Goal: Task Accomplishment & Management: Complete application form

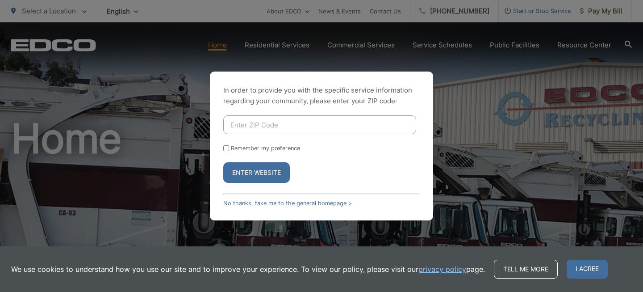
click at [270, 126] on input "Enter ZIP Code" at bounding box center [319, 124] width 193 height 19
type input "92103"
click at [263, 174] on button "Enter Website" at bounding box center [256, 172] width 67 height 21
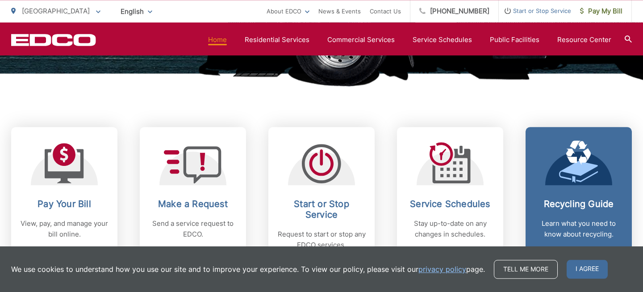
scroll to position [402, 0]
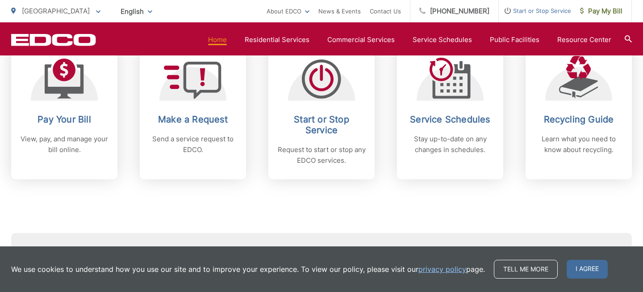
click at [180, 214] on div "Subscribe to EDCO service alerts, upcoming events & environmental news: Submit" at bounding box center [321, 234] width 621 height 111
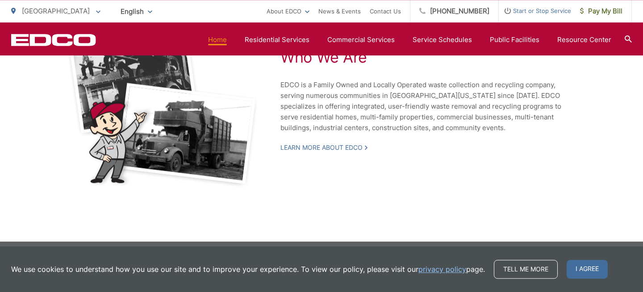
scroll to position [2022, 0]
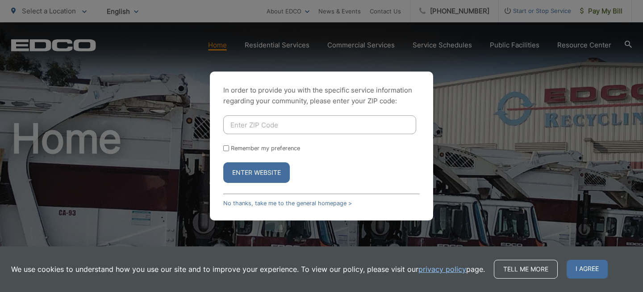
click at [283, 117] on input "Enter ZIP Code" at bounding box center [319, 124] width 193 height 19
type input "92103"
click at [263, 175] on button "Enter Website" at bounding box center [256, 172] width 67 height 21
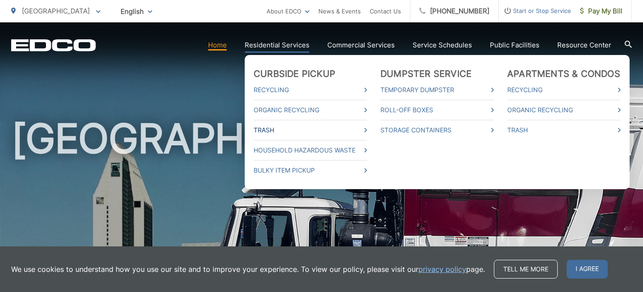
click at [269, 128] on link "Trash" at bounding box center [310, 130] width 113 height 11
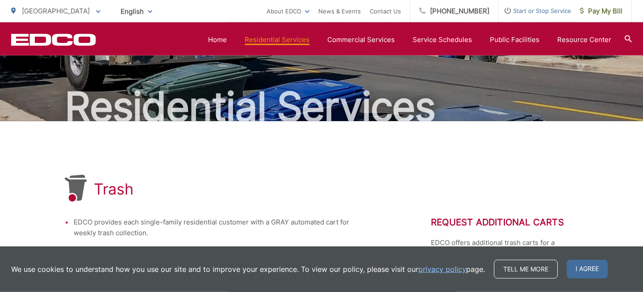
scroll to position [46, 0]
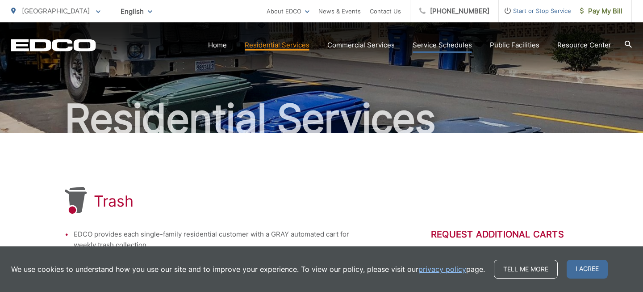
click at [447, 44] on link "Service Schedules" at bounding box center [442, 45] width 59 height 11
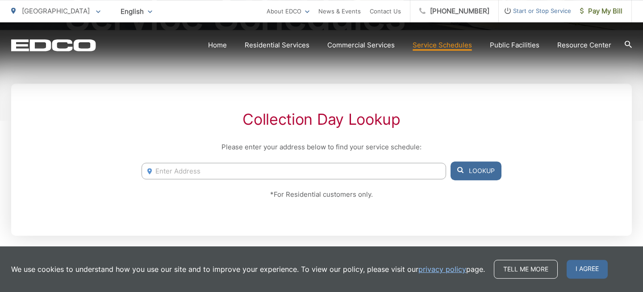
scroll to position [161, 0]
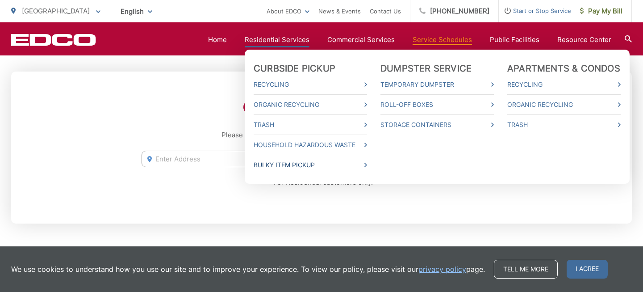
click at [273, 164] on link "Bulky Item Pickup" at bounding box center [310, 164] width 113 height 11
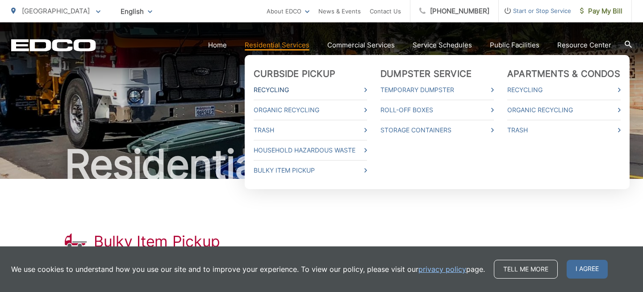
click at [263, 87] on link "Recycling" at bounding box center [310, 89] width 113 height 11
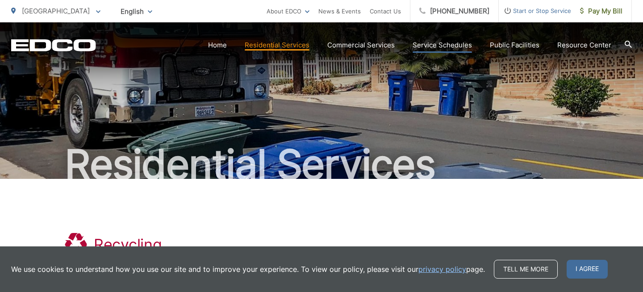
click at [444, 43] on link "Service Schedules" at bounding box center [442, 45] width 59 height 11
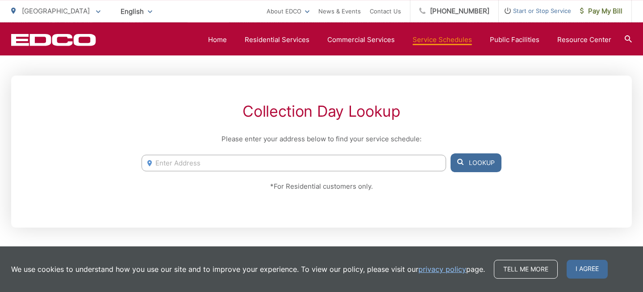
scroll to position [161, 0]
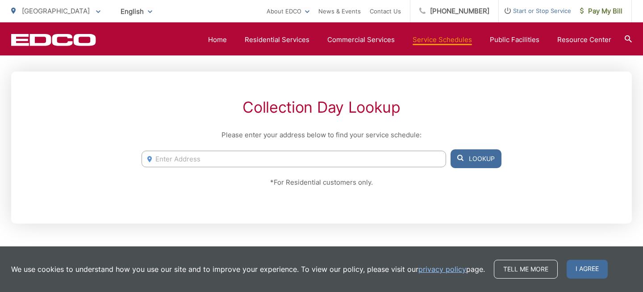
click at [261, 154] on input "Enter Address" at bounding box center [294, 158] width 304 height 17
drag, startPoint x: 261, startPoint y: 154, endPoint x: 229, endPoint y: 24, distance: 134.6
click at [229, 150] on input "Enter Address" at bounding box center [294, 158] width 304 height 17
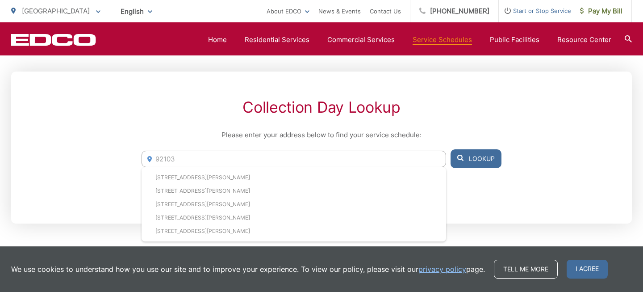
type input "92103"
click at [491, 157] on button "Lookup" at bounding box center [475, 158] width 51 height 19
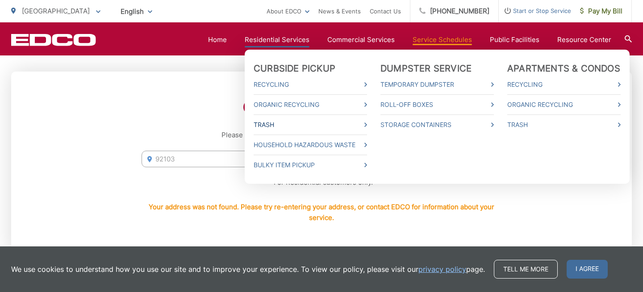
click at [285, 123] on link "Trash" at bounding box center [310, 124] width 113 height 11
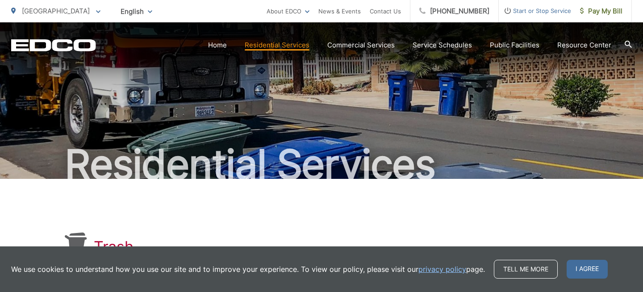
click at [542, 4] on li "Start or Stop Service" at bounding box center [535, 11] width 72 height 22
click at [541, 10] on span "Start or Stop Service" at bounding box center [535, 10] width 72 height 11
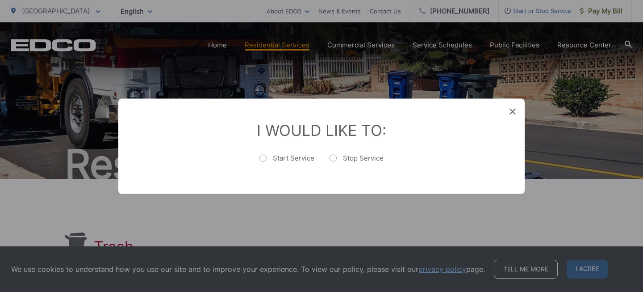
click at [263, 157] on label "Start Service" at bounding box center [286, 162] width 55 height 18
radio input "true"
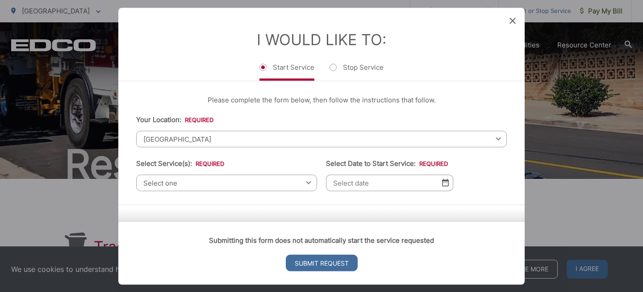
click at [308, 182] on div "Select one Select one Residential Curbside Pickup Commercial/Business Services …" at bounding box center [226, 182] width 181 height 17
click at [334, 135] on span "[GEOGRAPHIC_DATA]" at bounding box center [321, 138] width 371 height 17
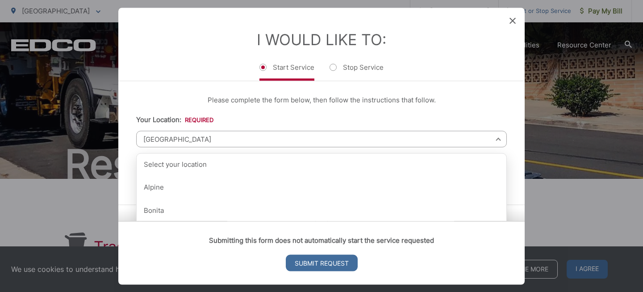
click at [210, 137] on span "[GEOGRAPHIC_DATA]" at bounding box center [321, 138] width 371 height 17
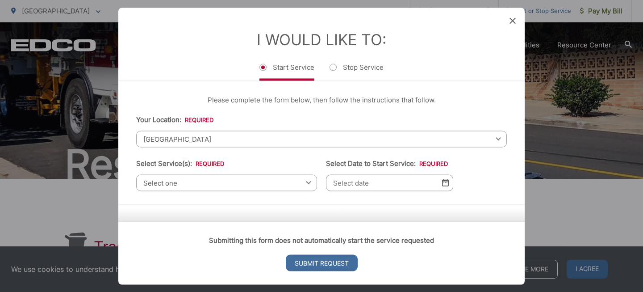
click at [302, 186] on span "Select one" at bounding box center [226, 182] width 181 height 17
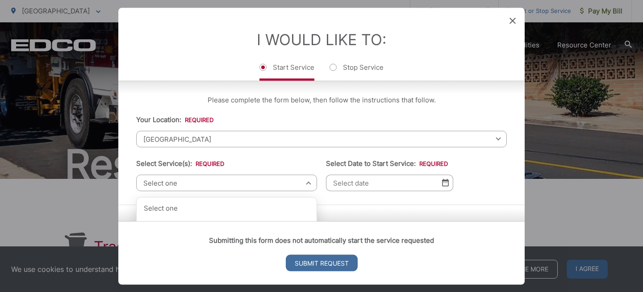
scroll to position [87, 0]
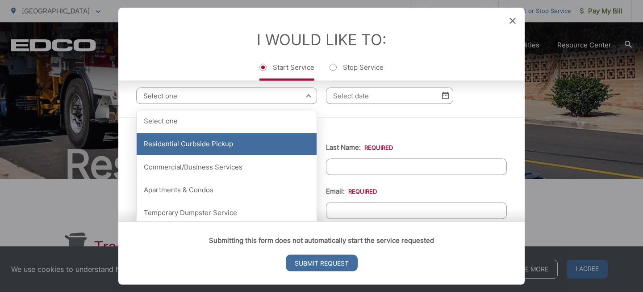
click at [197, 147] on div "Residential Curbside Pickup" at bounding box center [227, 144] width 180 height 22
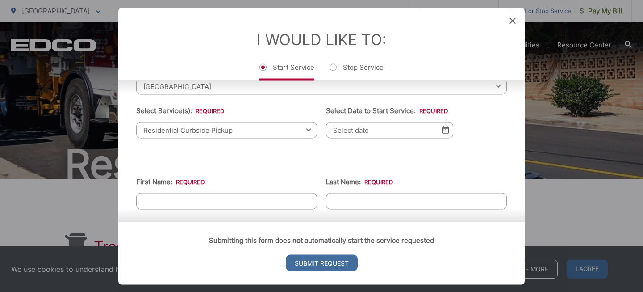
scroll to position [0, 0]
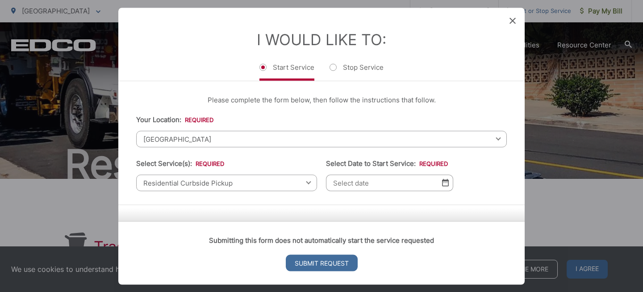
click at [512, 21] on icon at bounding box center [512, 20] width 6 height 6
